Goal: Task Accomplishment & Management: Manage account settings

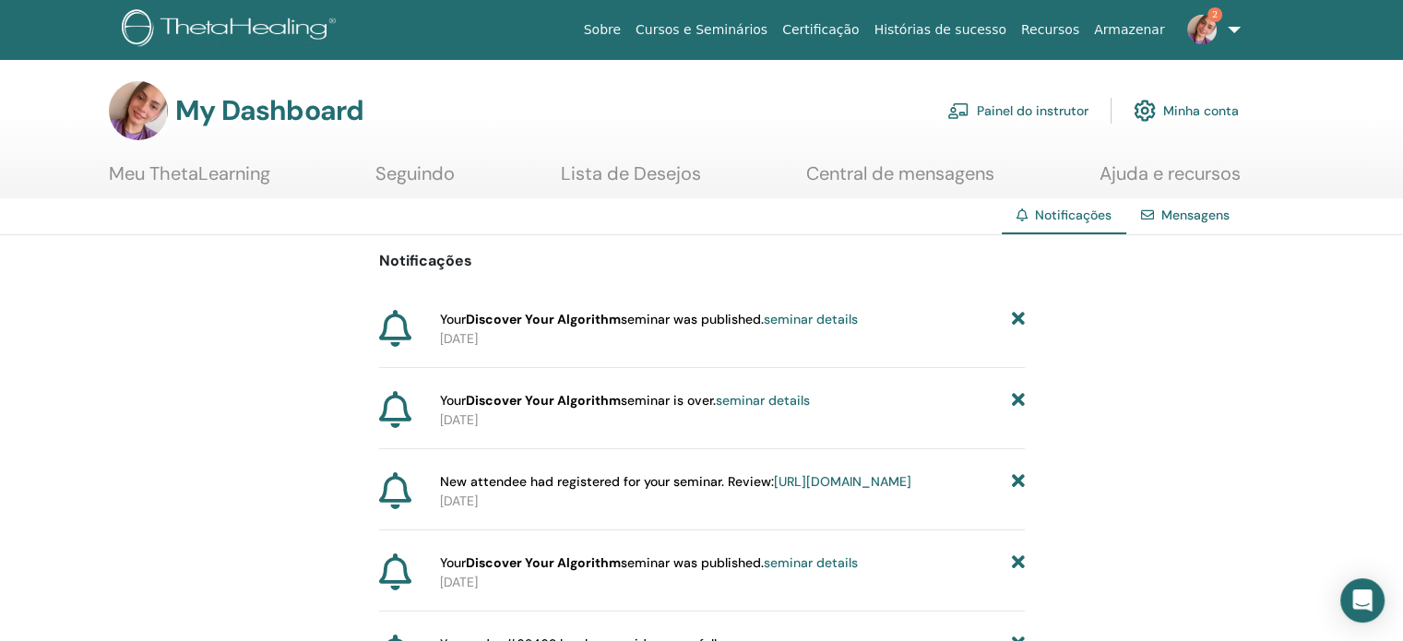
click at [820, 315] on link "seminar details" at bounding box center [811, 319] width 94 height 17
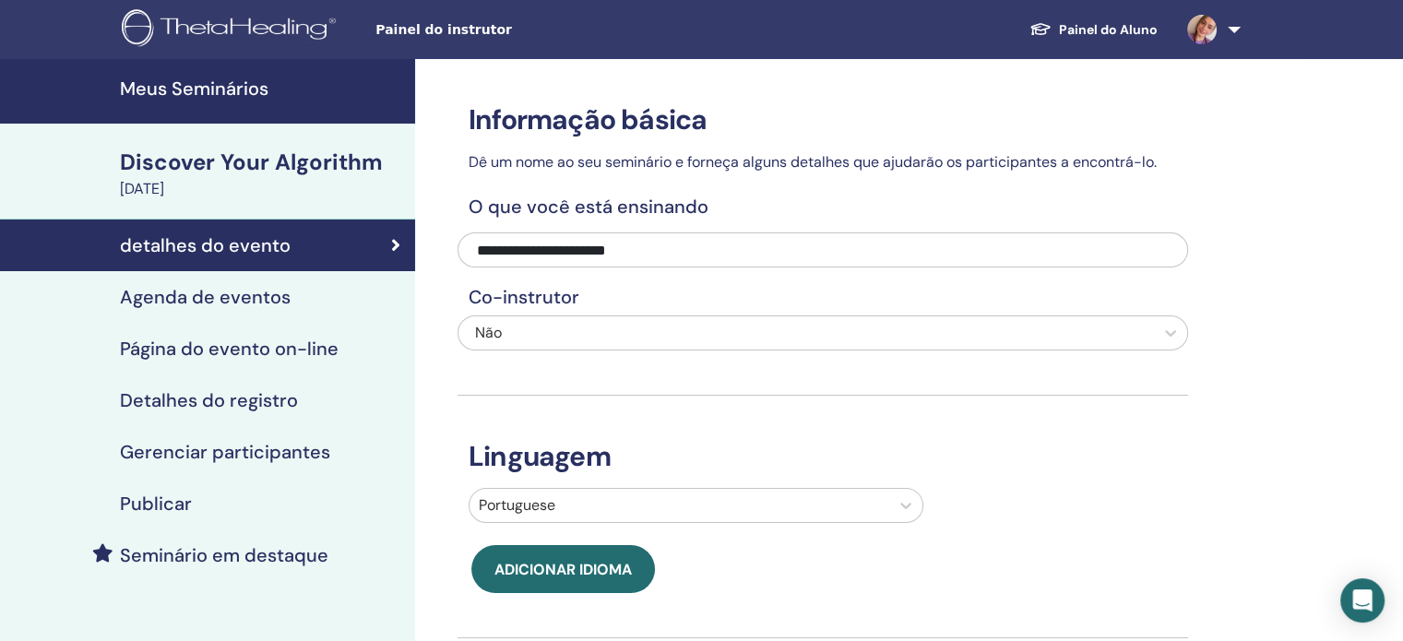
click at [305, 350] on h4 "Página do evento on-line" at bounding box center [229, 349] width 219 height 22
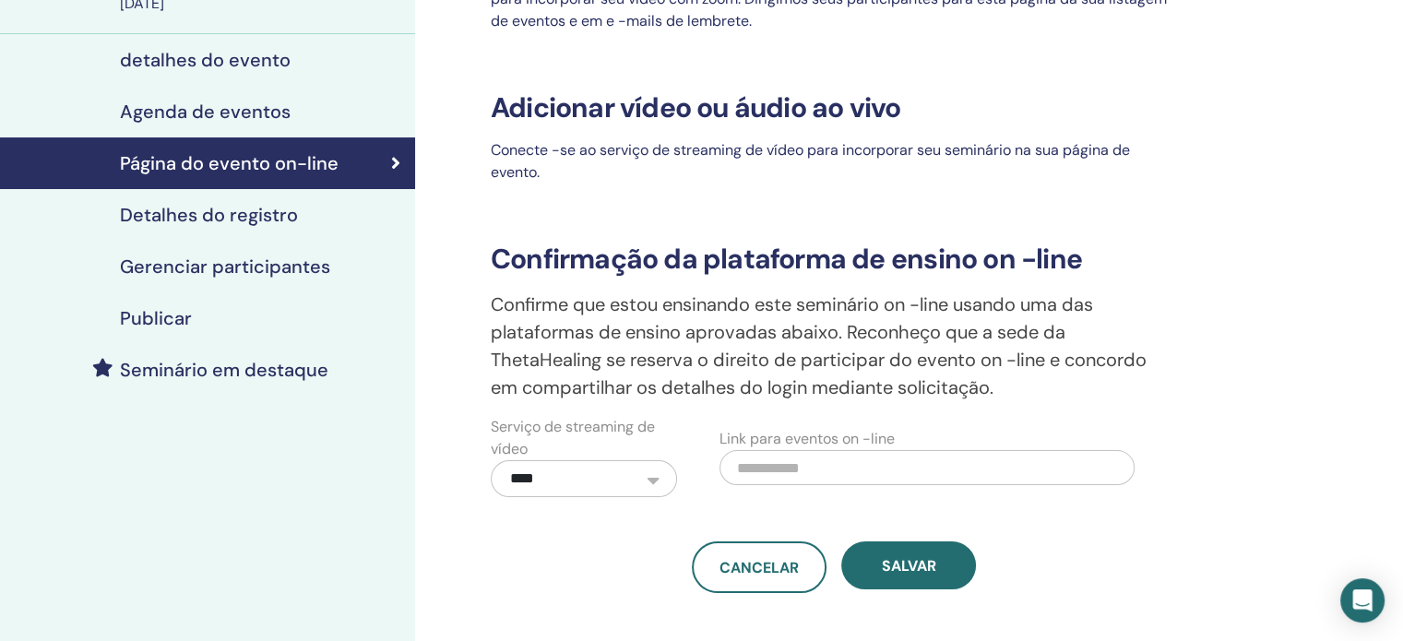
scroll to position [185, 0]
click at [255, 280] on link "Gerenciar participantes" at bounding box center [207, 268] width 415 height 52
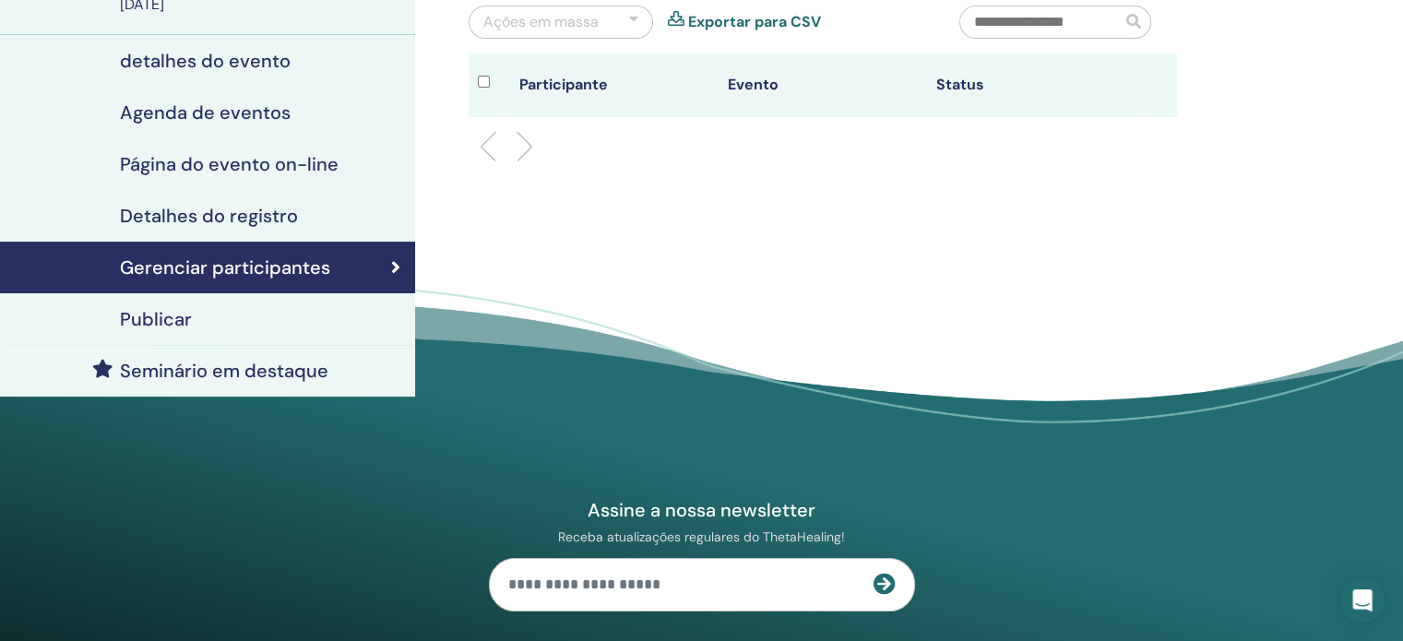
click at [241, 209] on h4 "Detalhes do registro" at bounding box center [209, 216] width 178 height 22
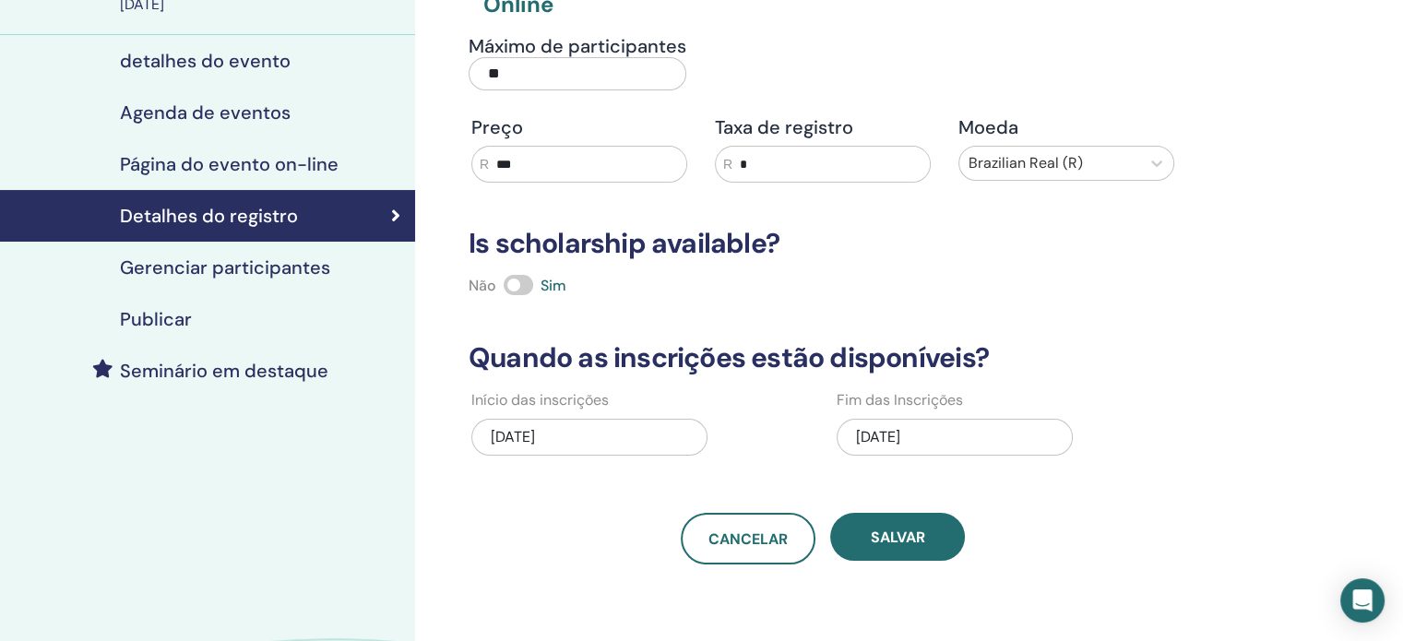
click at [223, 310] on div "Publicar" at bounding box center [208, 319] width 386 height 22
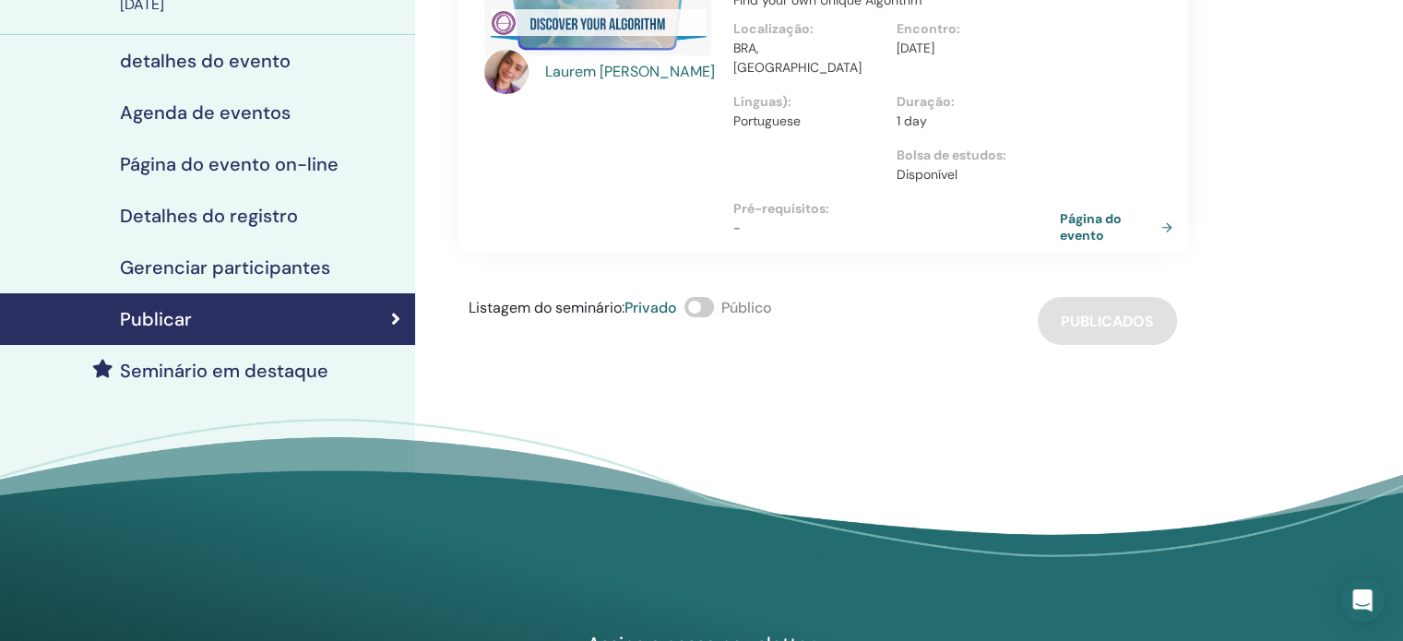
click at [708, 297] on span at bounding box center [699, 307] width 30 height 20
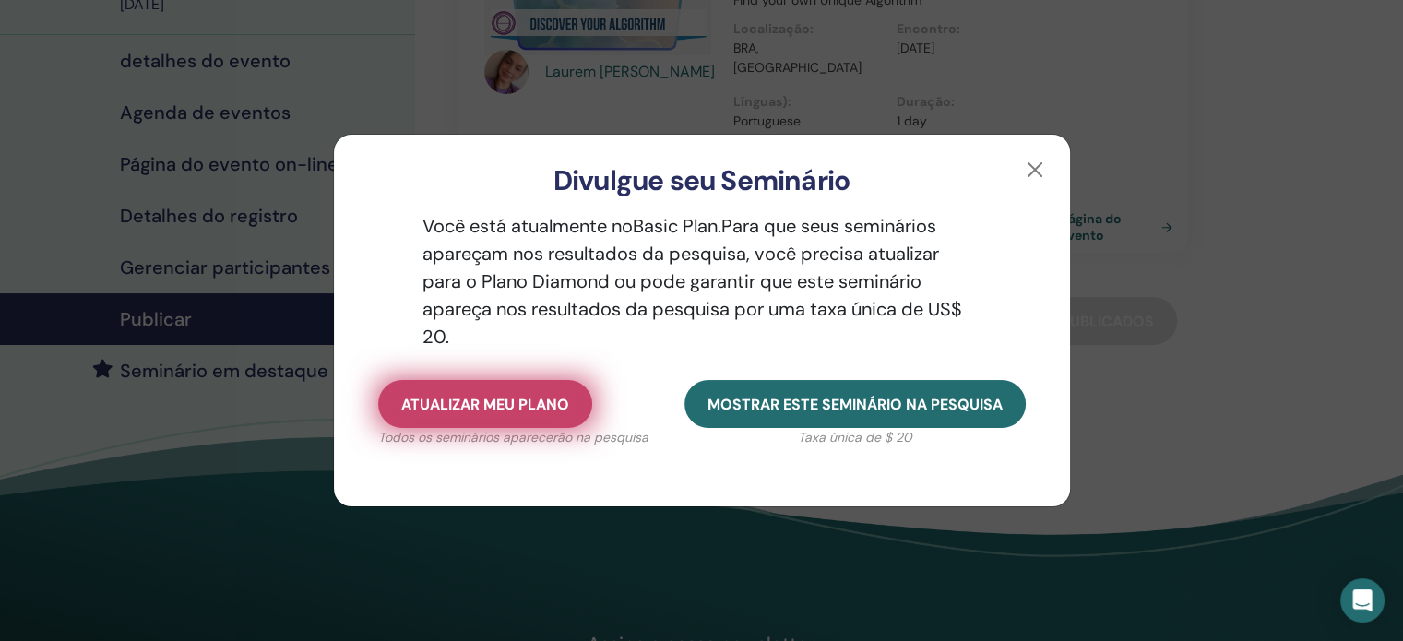
click at [528, 400] on span "Atualizar meu plano" at bounding box center [485, 404] width 168 height 19
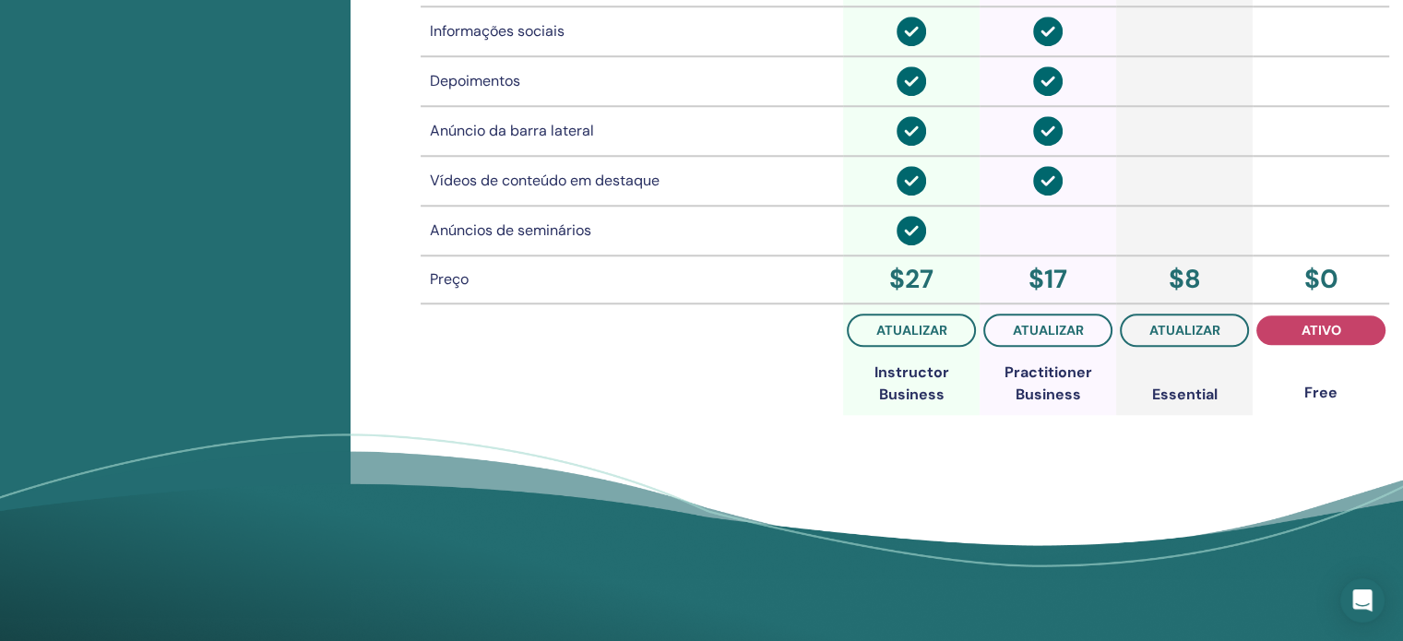
scroll to position [1609, 0]
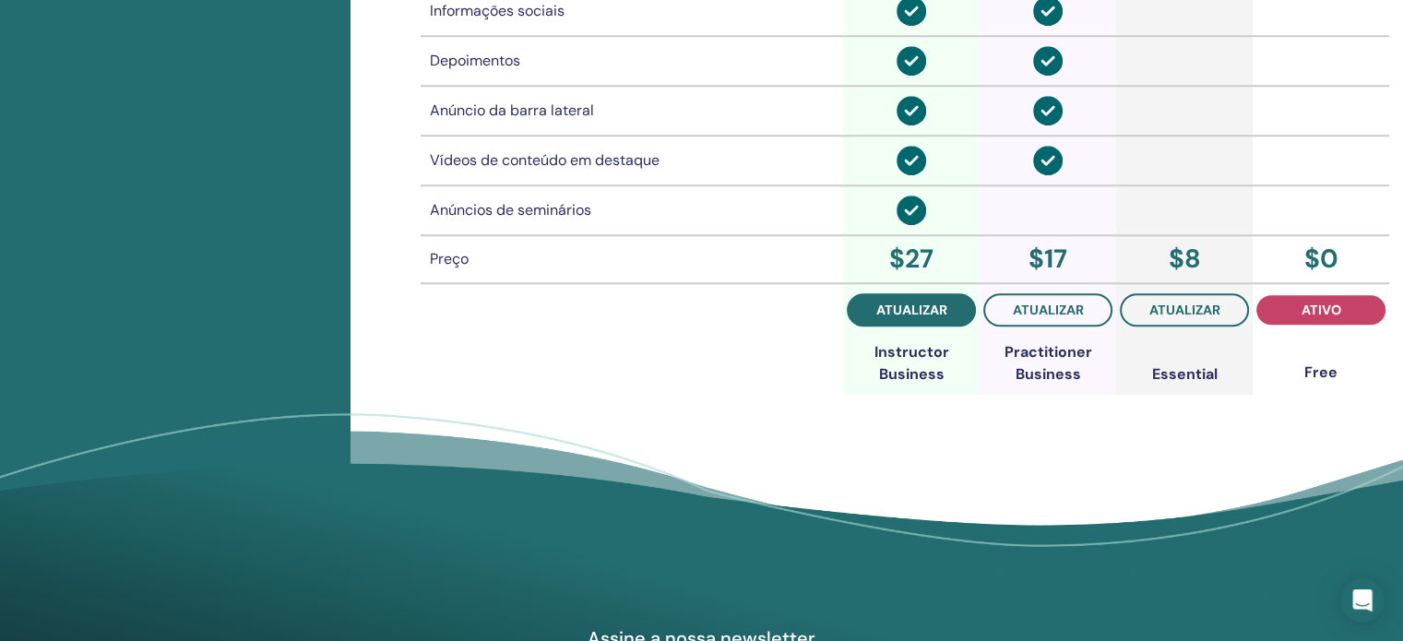
click at [933, 306] on span "atualizar" at bounding box center [911, 310] width 71 height 15
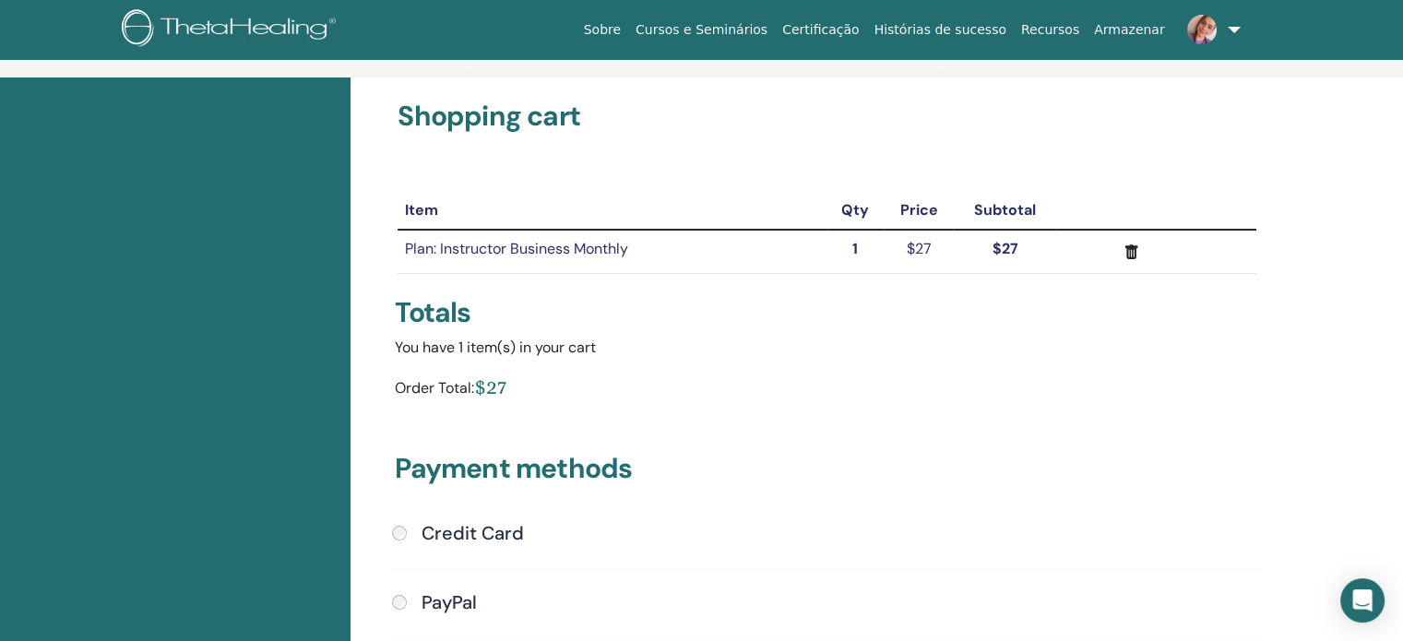
scroll to position [92, 0]
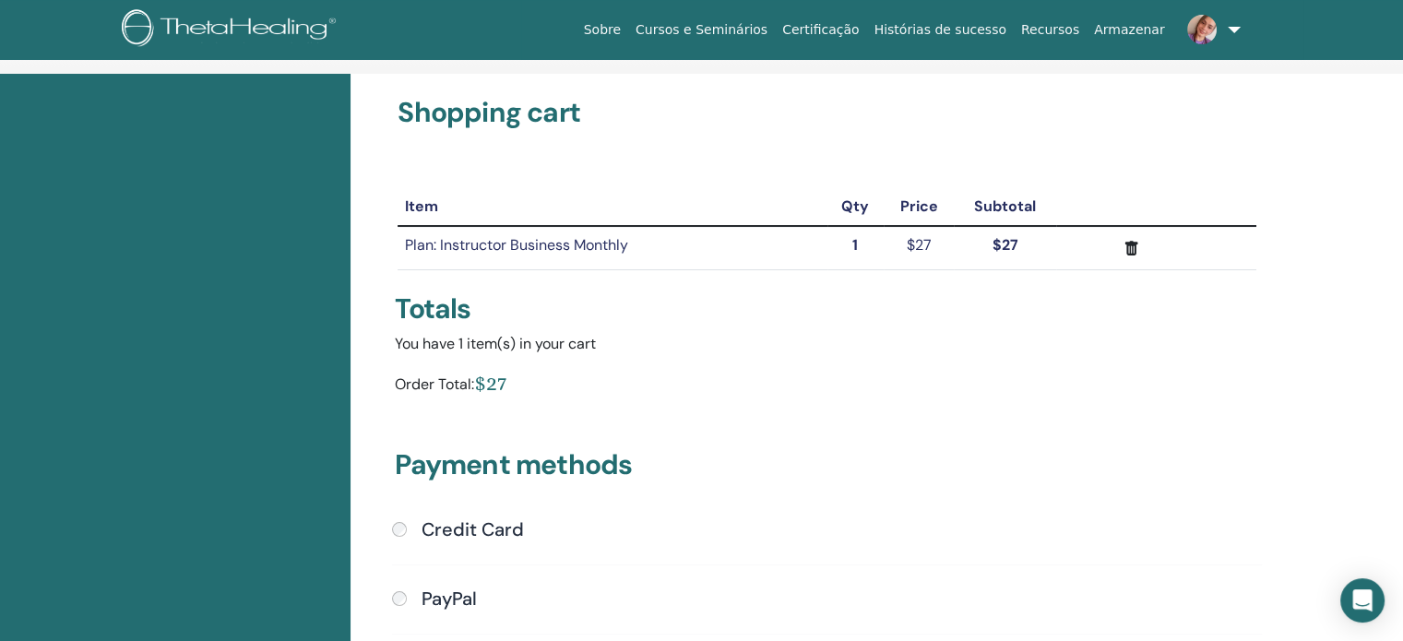
click at [577, 377] on div "Order Total: $27" at bounding box center [827, 387] width 864 height 34
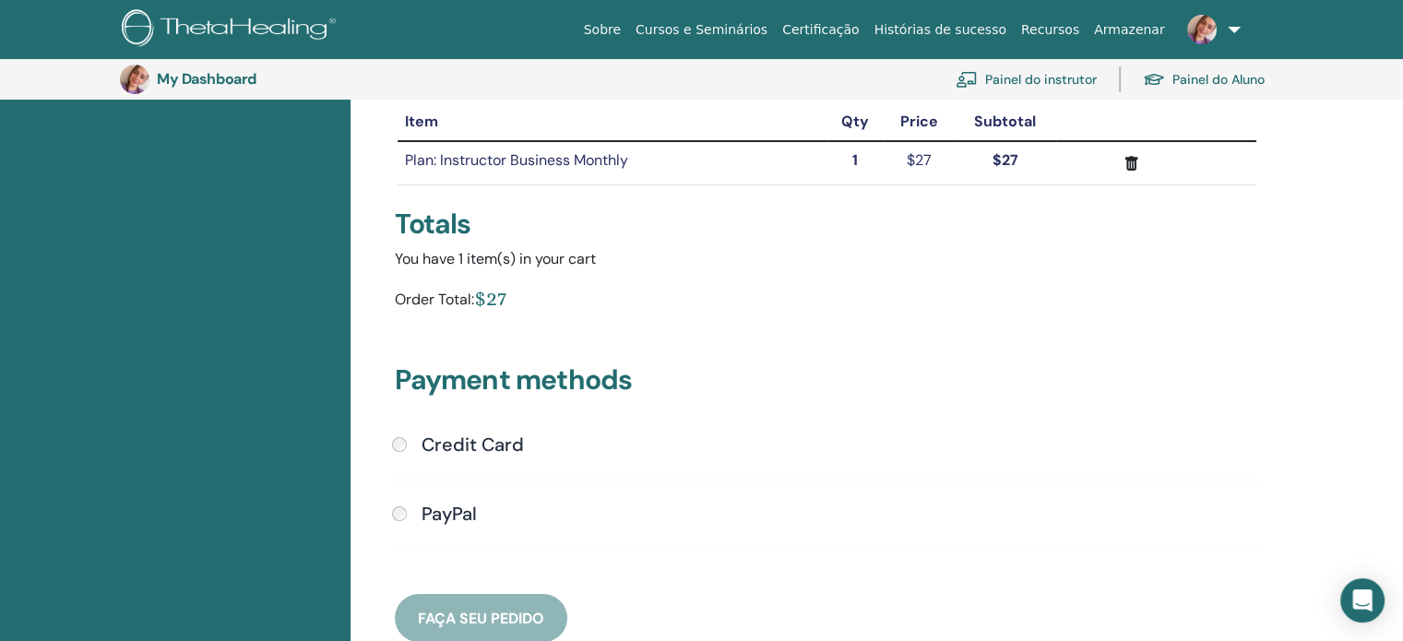
scroll to position [225, 0]
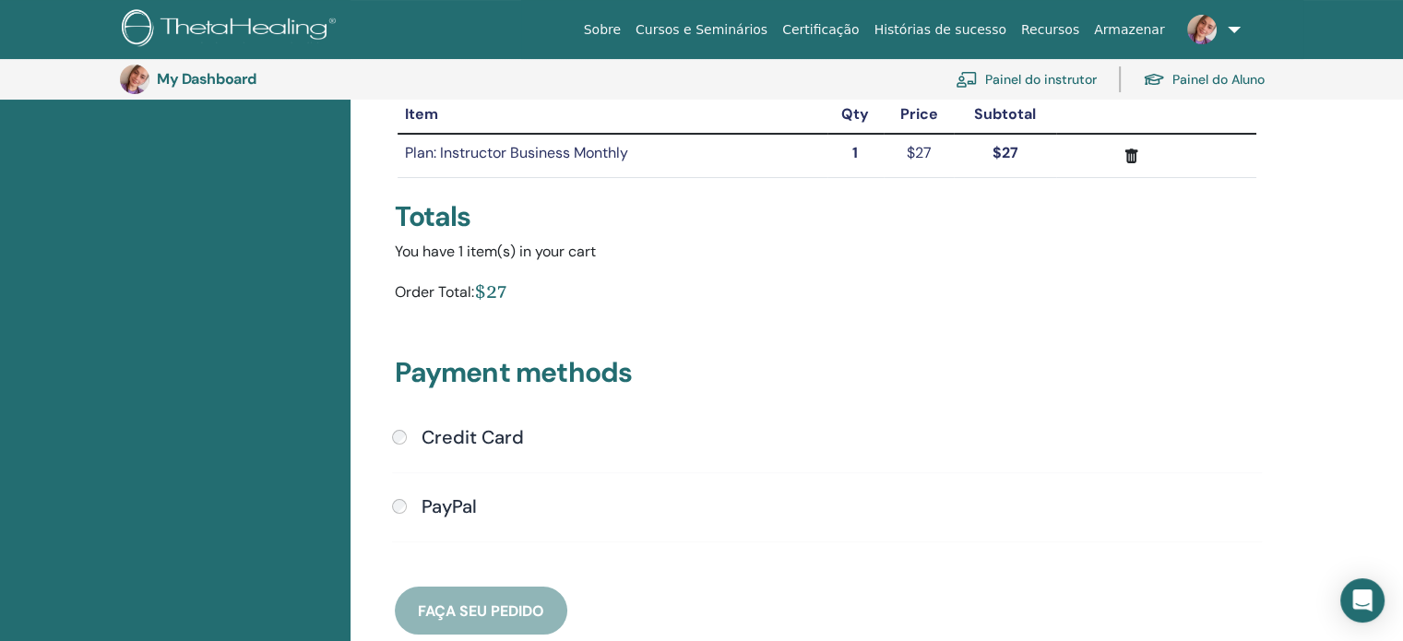
click at [487, 427] on h4 "Credit Card" at bounding box center [473, 437] width 102 height 22
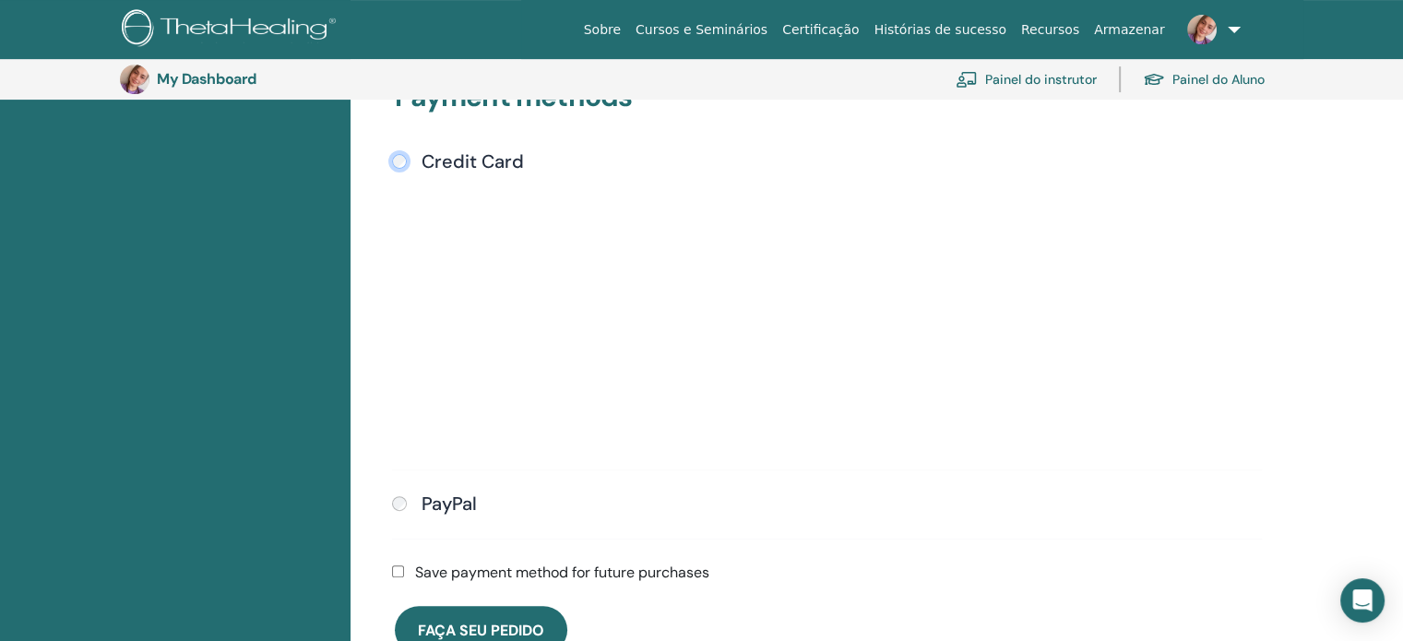
scroll to position [502, 0]
click at [1206, 395] on div "Submit" at bounding box center [827, 311] width 870 height 279
click at [1068, 74] on link "Painel do instrutor" at bounding box center [1026, 79] width 141 height 41
